Goal: Task Accomplishment & Management: Complete application form

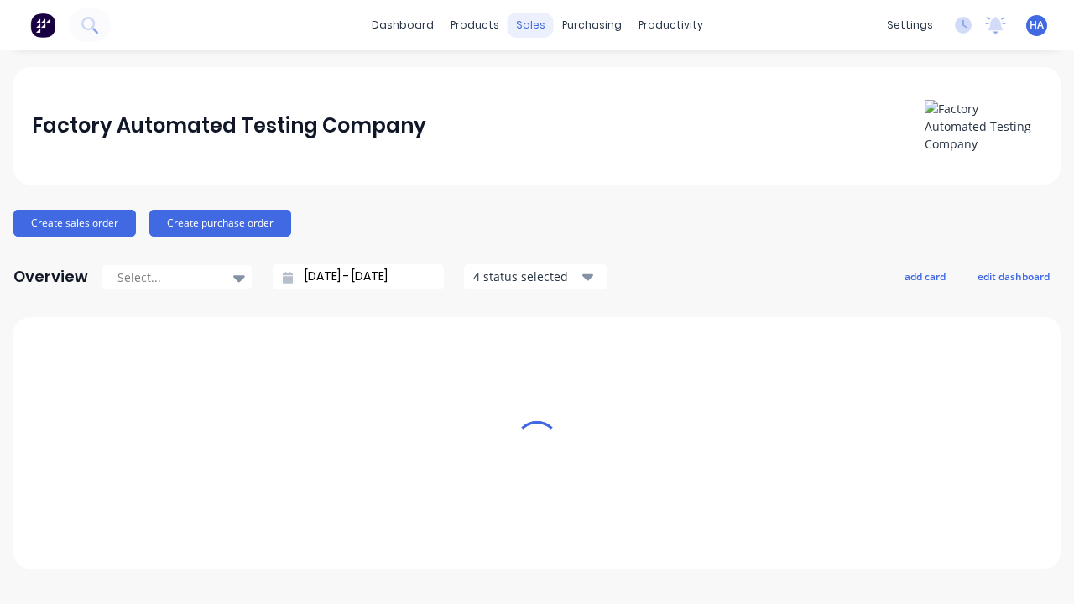
click at [530, 25] on div "sales" at bounding box center [530, 25] width 46 height 25
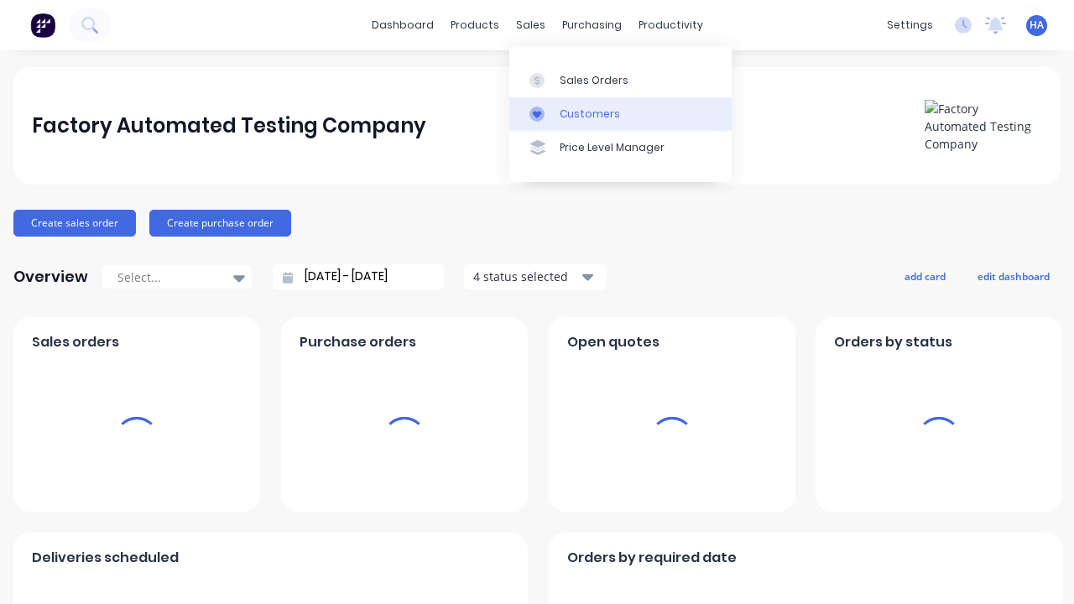
click at [620, 113] on link "Customers" at bounding box center [620, 114] width 222 height 34
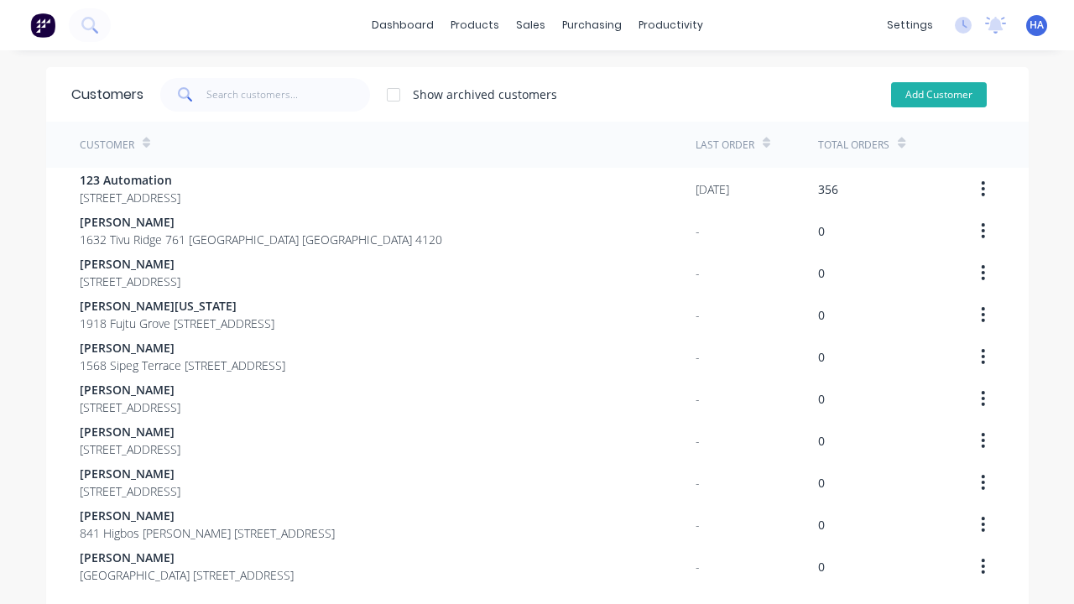
click at [938, 94] on button "Add Customer" at bounding box center [939, 94] width 96 height 25
select select "AU"
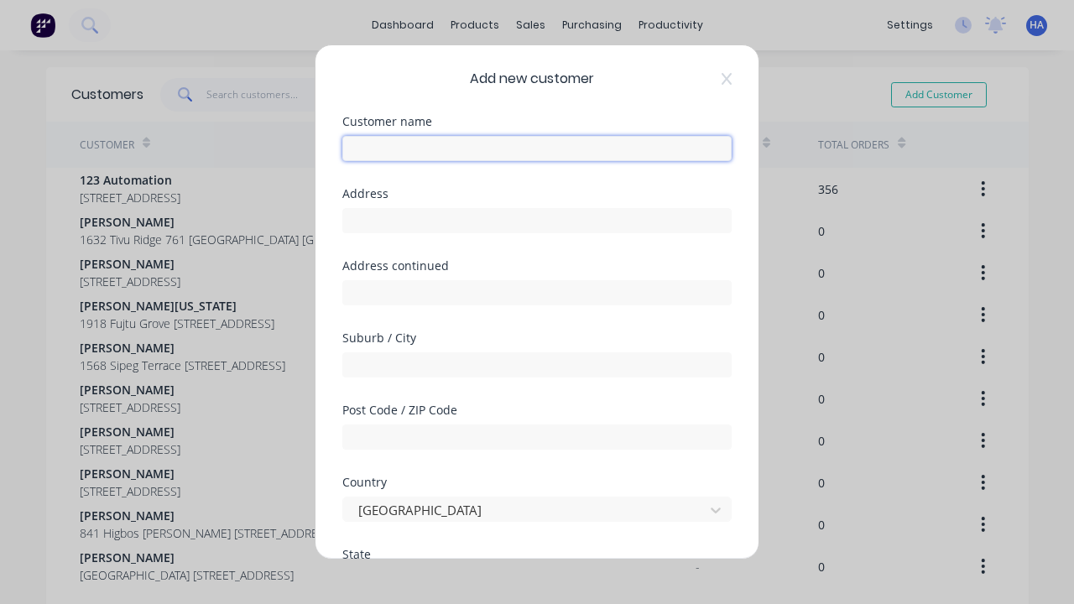
click at [537, 148] on input "text" at bounding box center [536, 148] width 389 height 25
type input "[PERSON_NAME]"
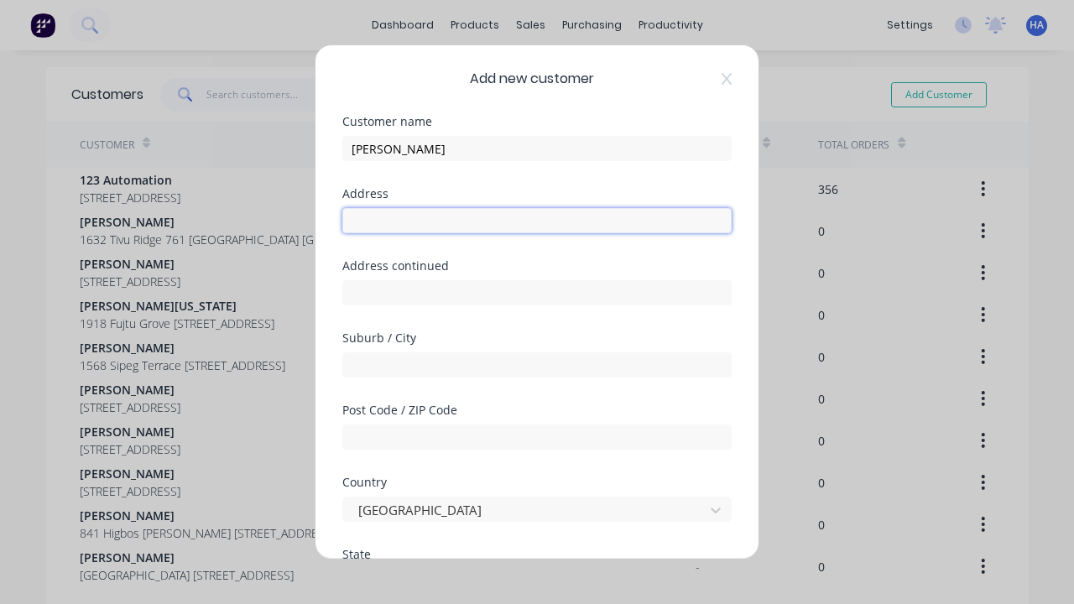
click at [537, 221] on input "text" at bounding box center [536, 220] width 389 height 25
type input "1518 Zasdo View"
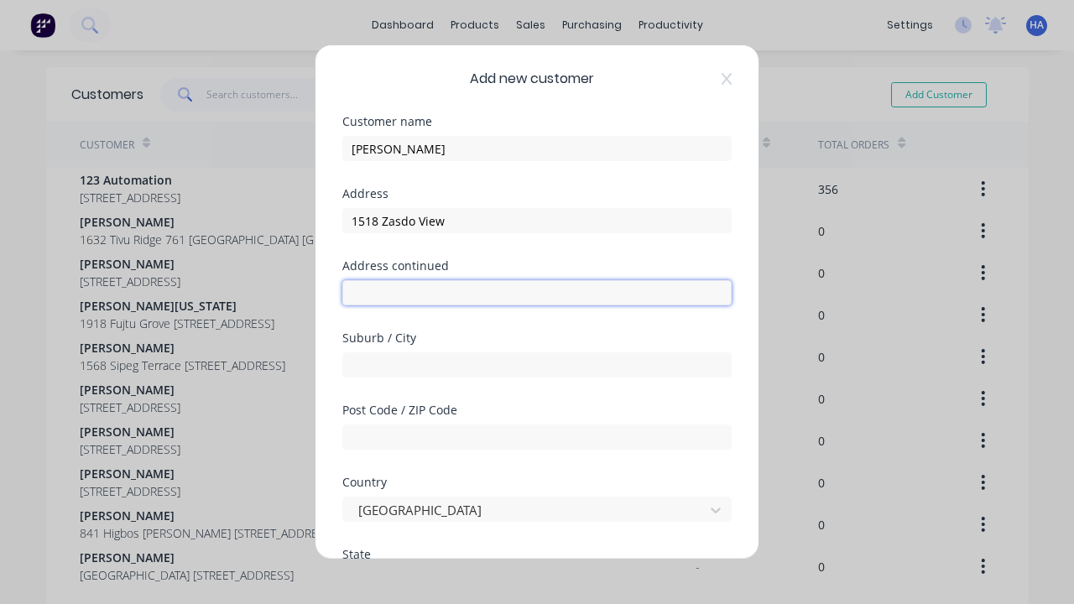
click at [537, 293] on input "text" at bounding box center [536, 292] width 389 height 25
type input "[STREET_ADDRESS]"
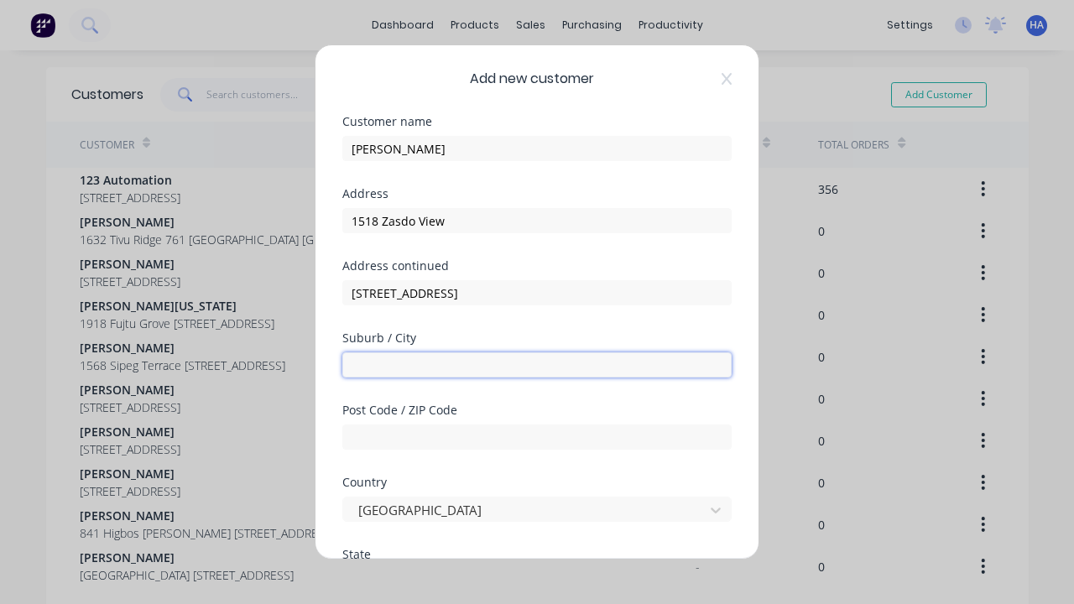
click at [537, 365] on input "text" at bounding box center [536, 364] width 389 height 25
type input "Nahfolved"
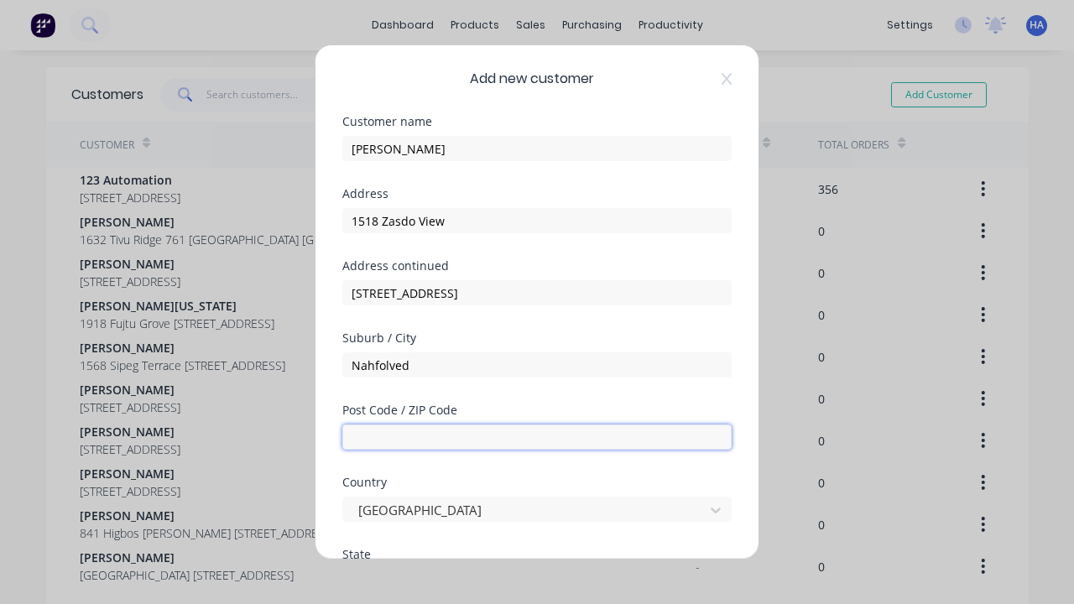
click at [537, 437] on input "text" at bounding box center [536, 436] width 389 height 25
type input "4120"
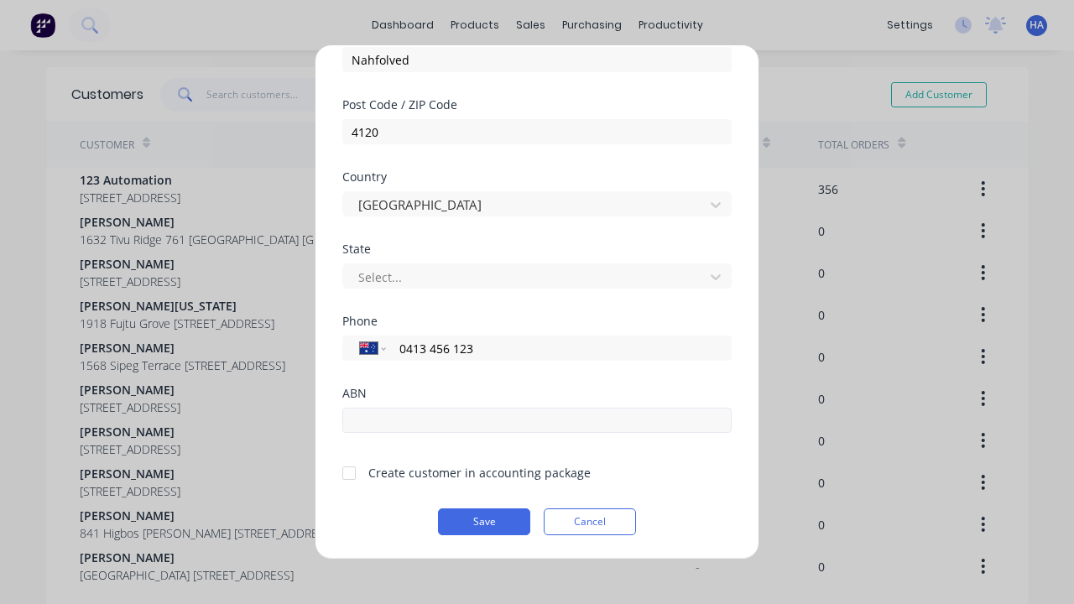
type input "0413 456 123"
click at [537, 420] on input "text" at bounding box center [536, 420] width 389 height 25
type input "12341234"
click at [484, 522] on button "Save" at bounding box center [484, 521] width 92 height 27
